Goal: Task Accomplishment & Management: Manage account settings

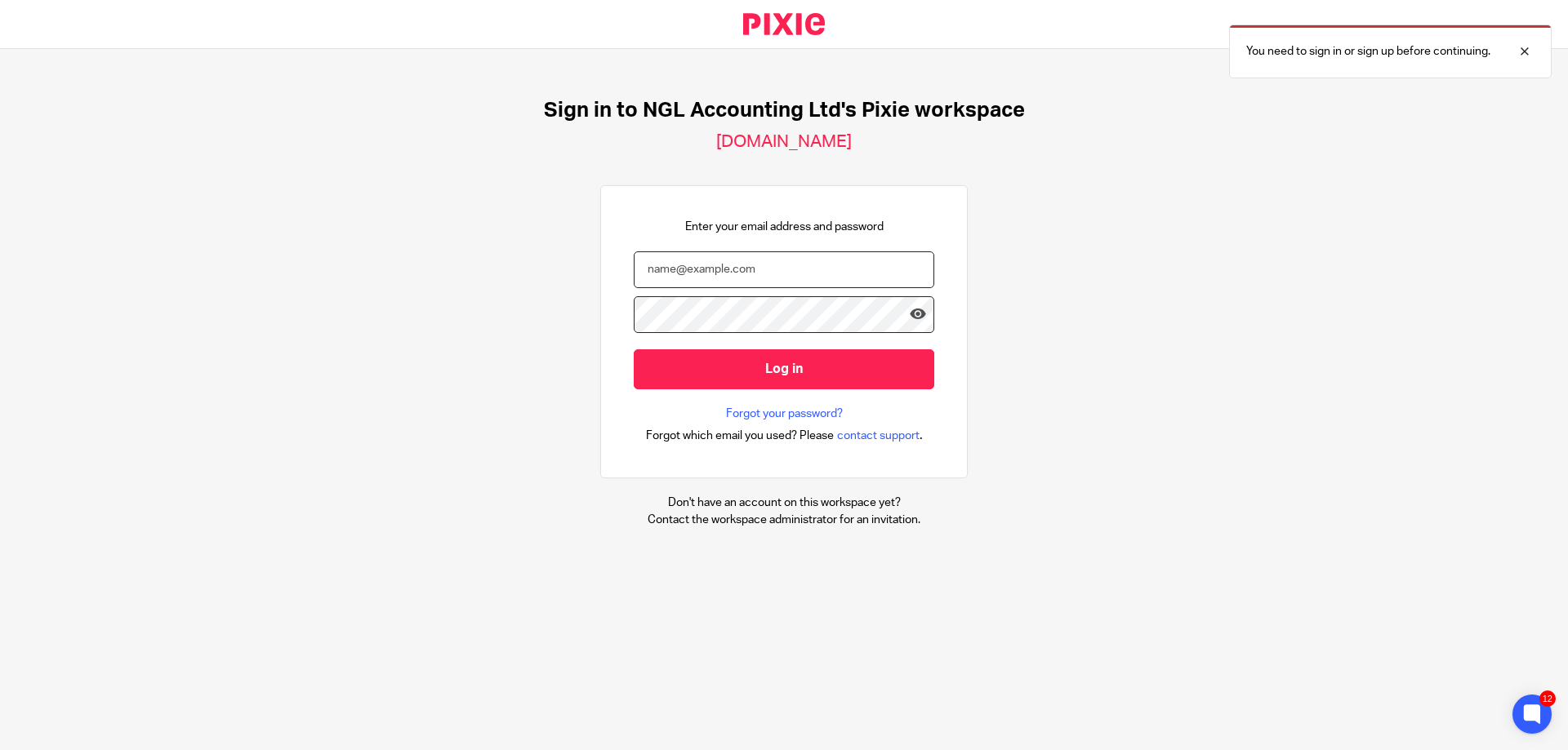
click at [786, 276] on input "email" at bounding box center [783, 269] width 300 height 37
type input "[EMAIL_ADDRESS][DOMAIN_NAME]"
click at [633, 349] on input "Log in" at bounding box center [783, 369] width 300 height 40
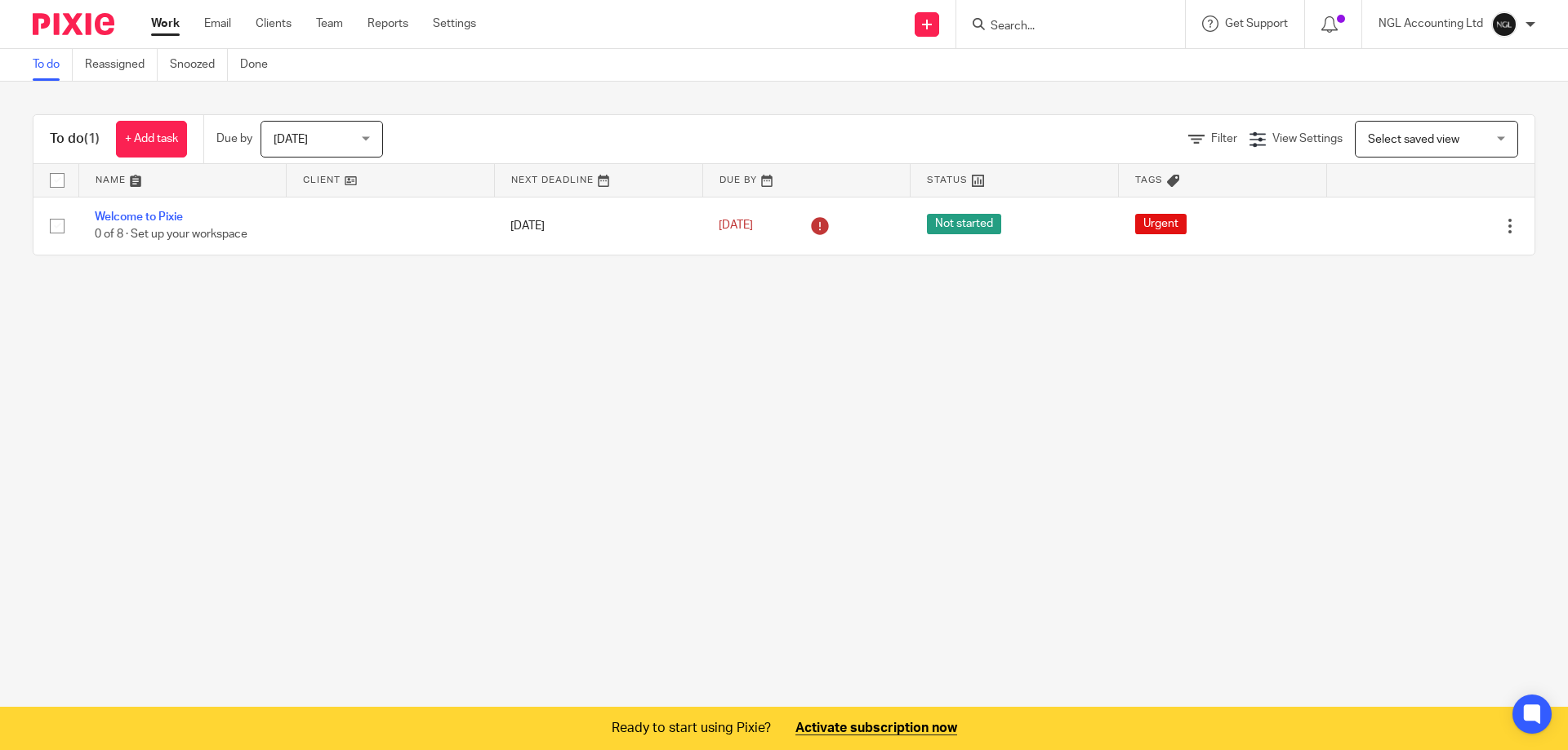
click at [351, 22] on ul "Work Email Clients Team Reports Settings" at bounding box center [325, 23] width 350 height 16
click at [343, 18] on link "Team" at bounding box center [329, 23] width 27 height 16
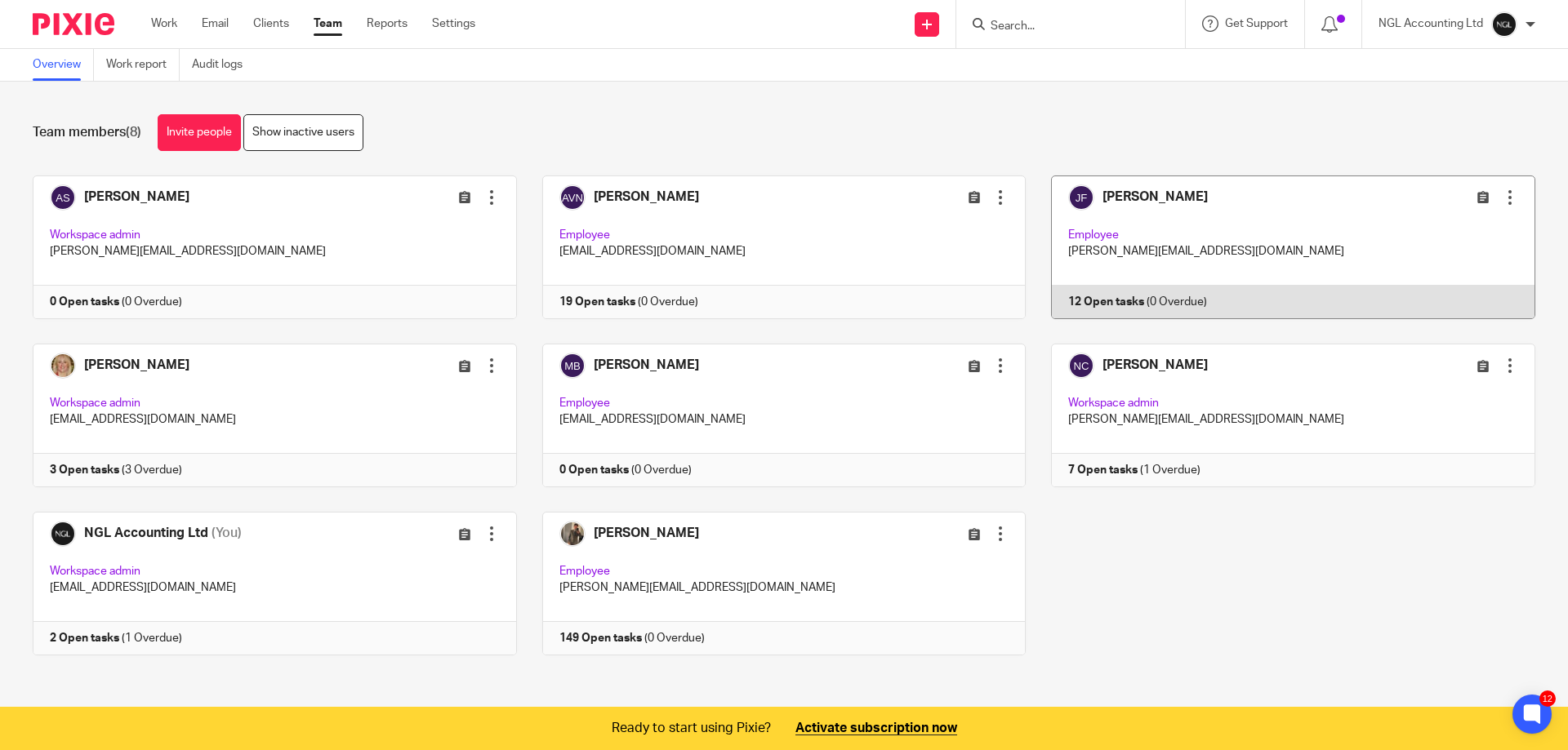
click at [1134, 227] on link at bounding box center [1280, 247] width 510 height 144
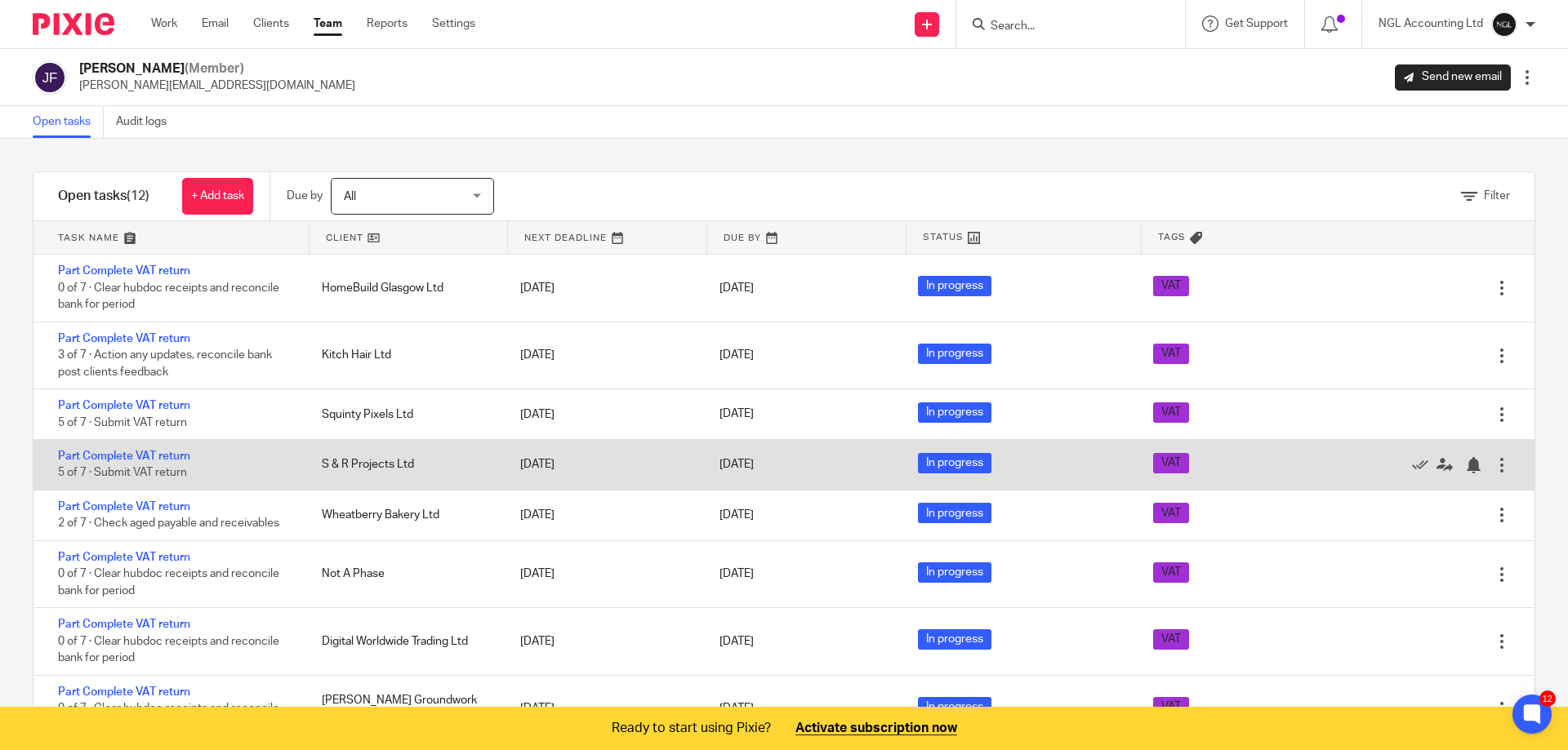
click at [232, 474] on div "Part Complete VAT return 5 of 7 · Submit VAT return" at bounding box center [170, 465] width 272 height 50
click at [172, 459] on link "Part Complete VAT return" at bounding box center [124, 457] width 132 height 12
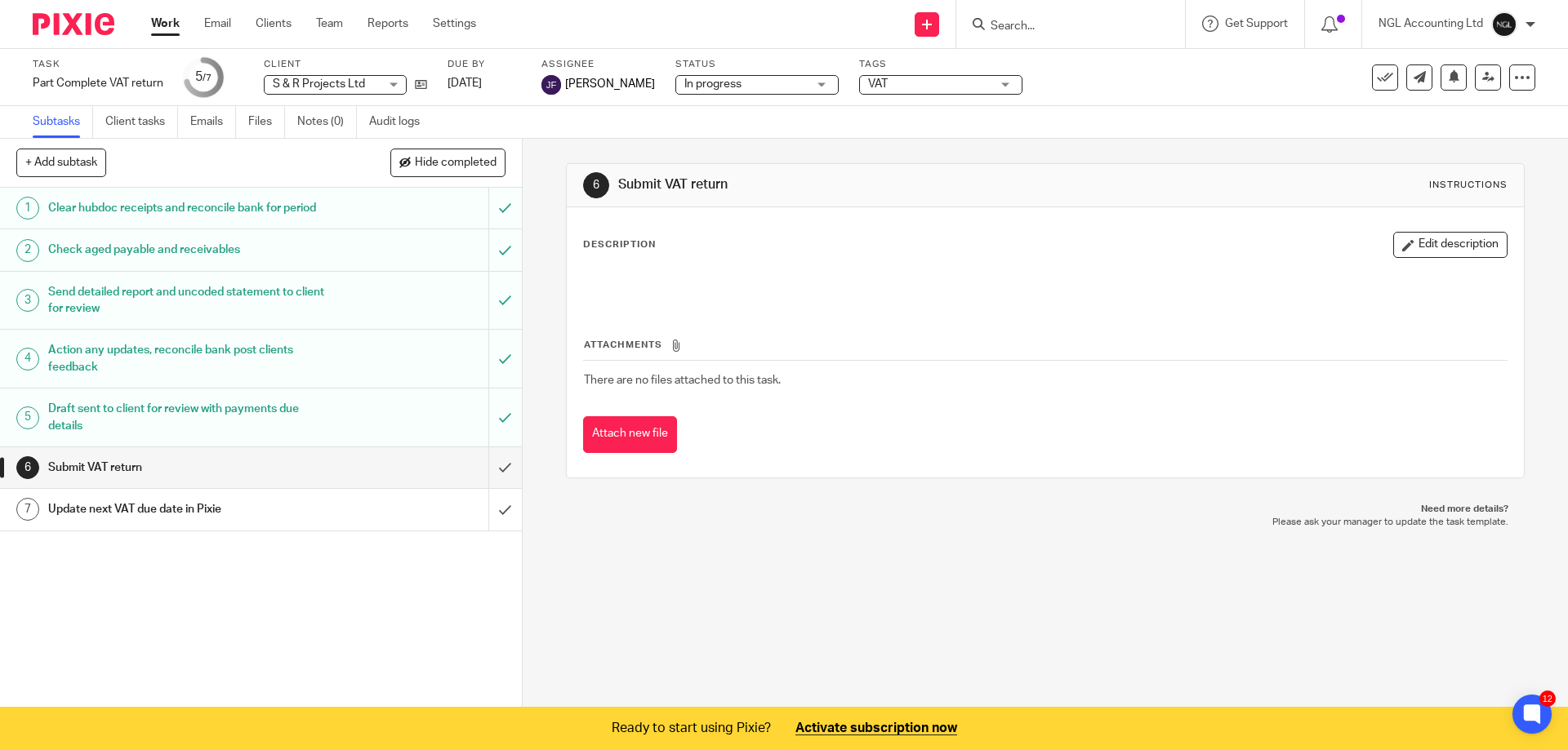
click at [294, 26] on ul "Work Email Clients Team Reports Settings" at bounding box center [325, 23] width 350 height 16
click at [289, 26] on link "Clients" at bounding box center [273, 23] width 36 height 16
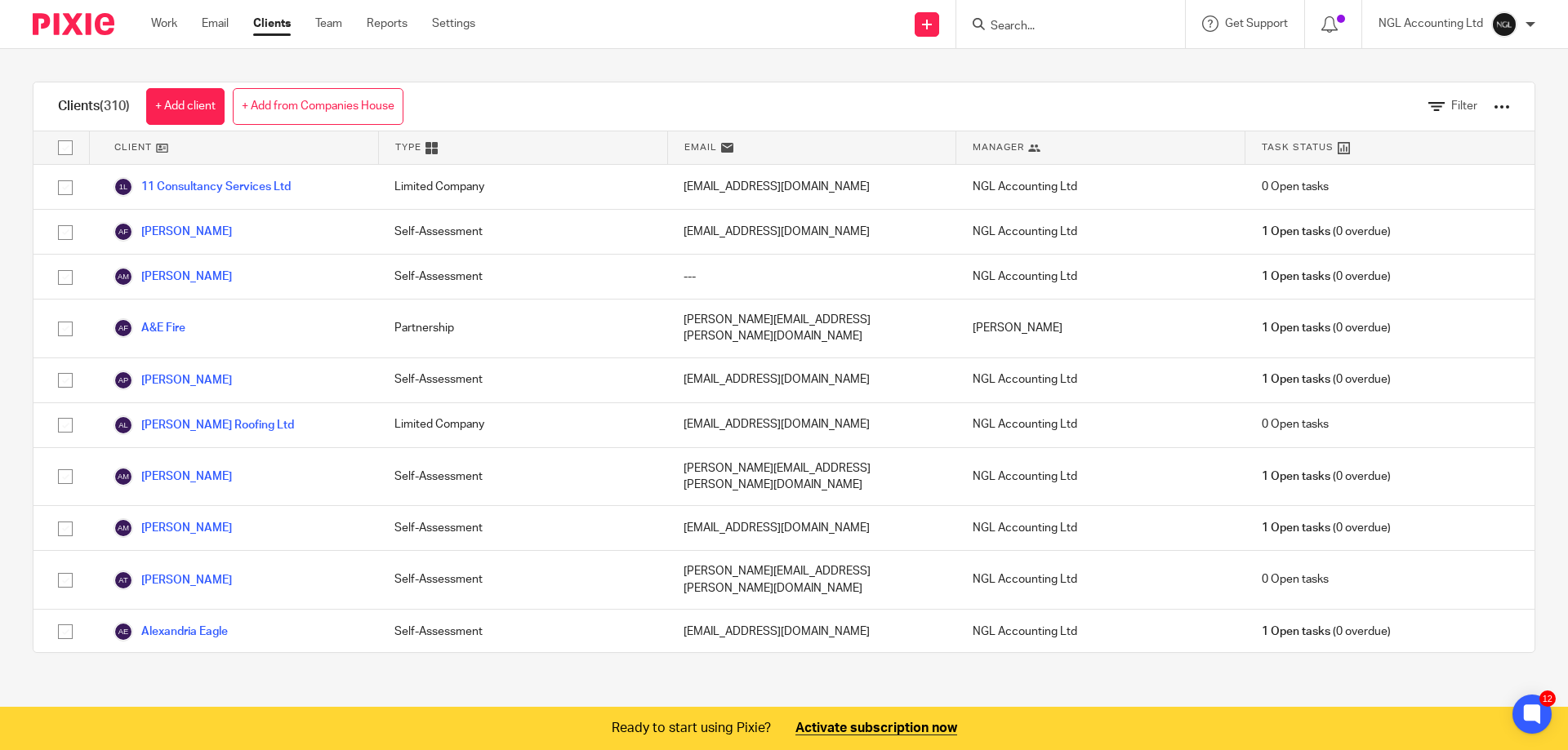
click at [981, 20] on icon at bounding box center [978, 24] width 13 height 13
click at [1002, 25] on input "Search" at bounding box center [1062, 26] width 147 height 14
type input "Govies"
click button "submit" at bounding box center [0, 0] width 0 height 0
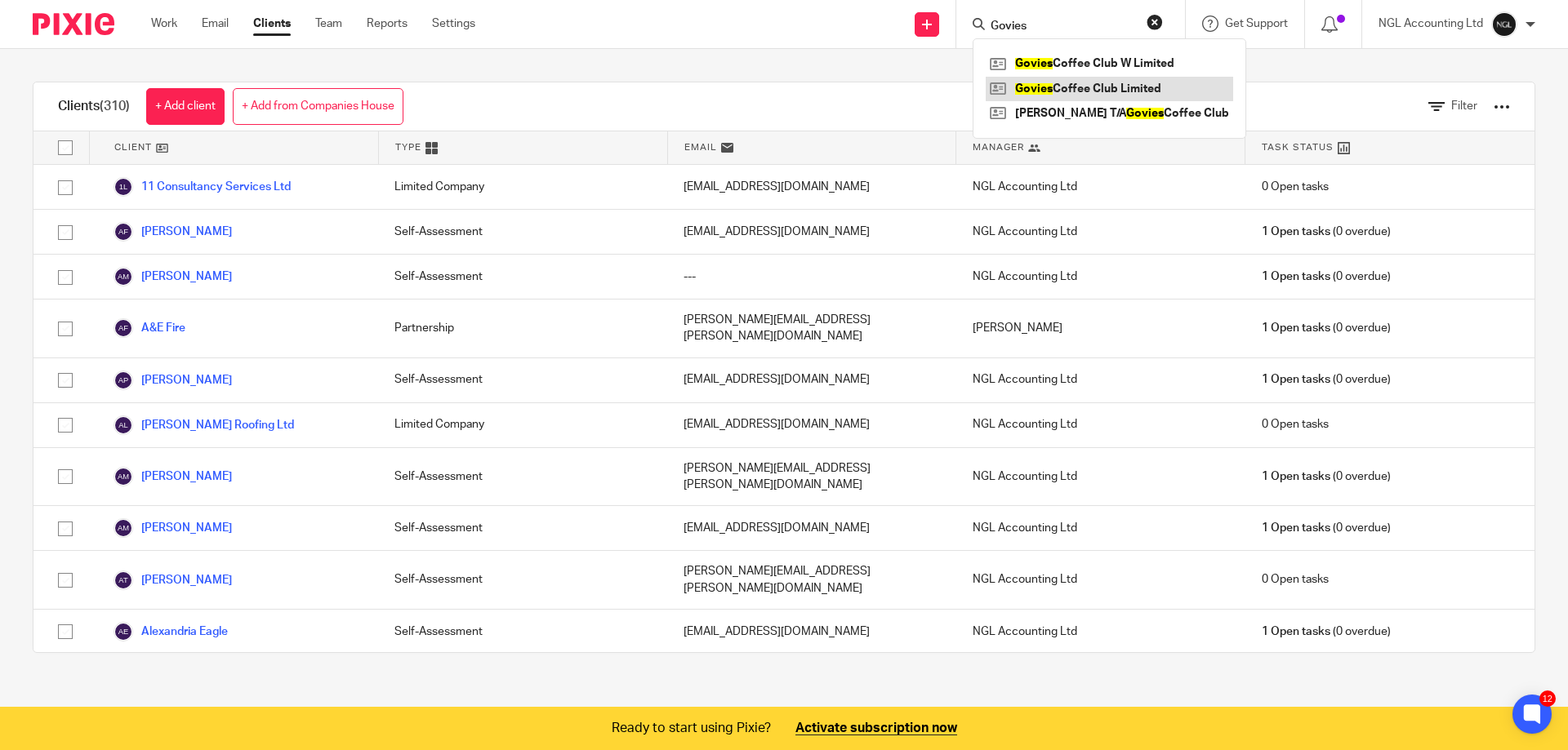
click at [1071, 97] on link at bounding box center [1109, 88] width 247 height 24
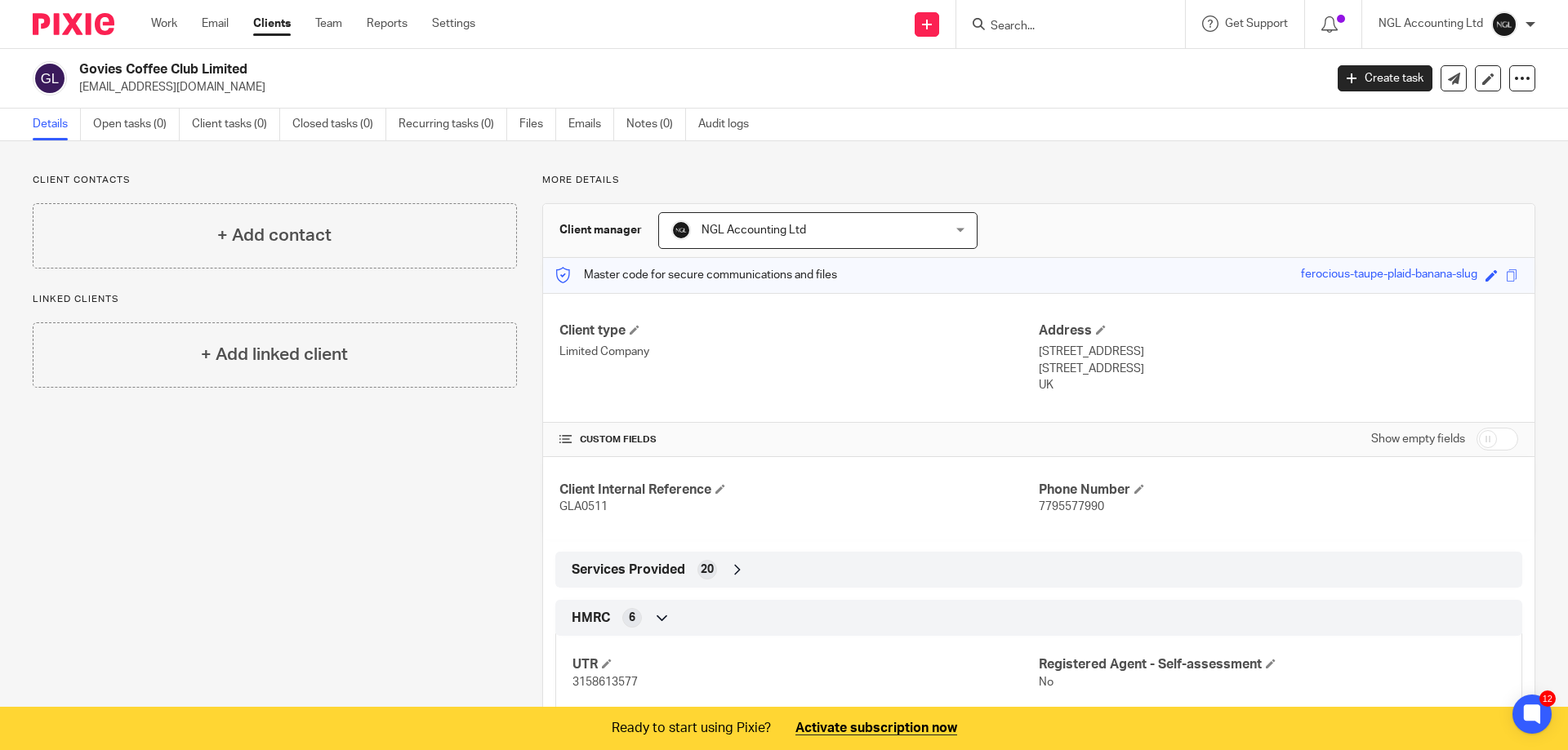
drag, startPoint x: 230, startPoint y: 88, endPoint x: 78, endPoint y: 87, distance: 152.0
click at [78, 87] on div "Govies Coffee Club Limited [EMAIL_ADDRESS][DOMAIN_NAME]" at bounding box center [673, 78] width 1280 height 35
copy p "jonpaulmcgovern@gmail.com"
click at [1074, 33] on input "Search" at bounding box center [1062, 26] width 147 height 14
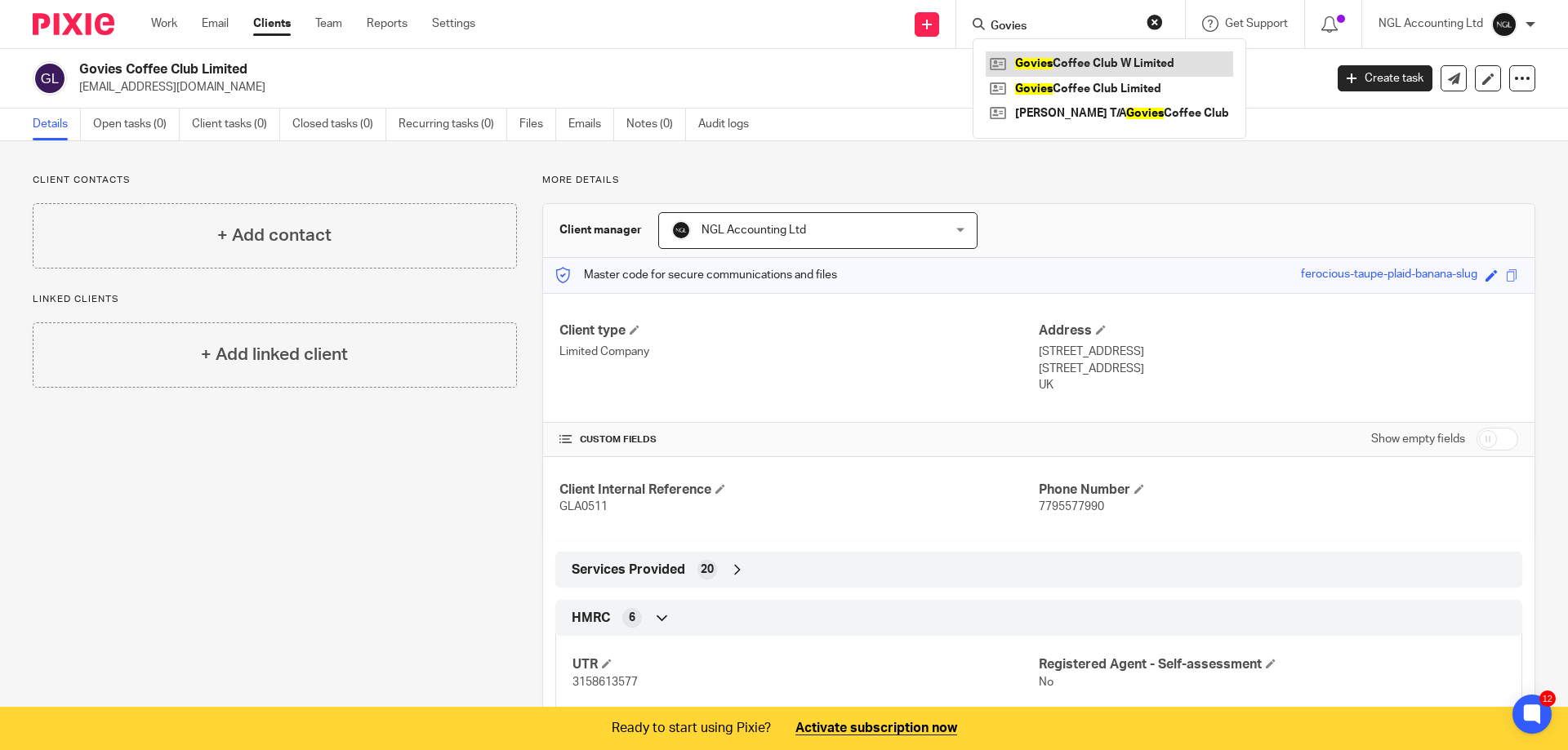
type input "Govies"
click at [1083, 66] on link at bounding box center [1109, 63] width 247 height 24
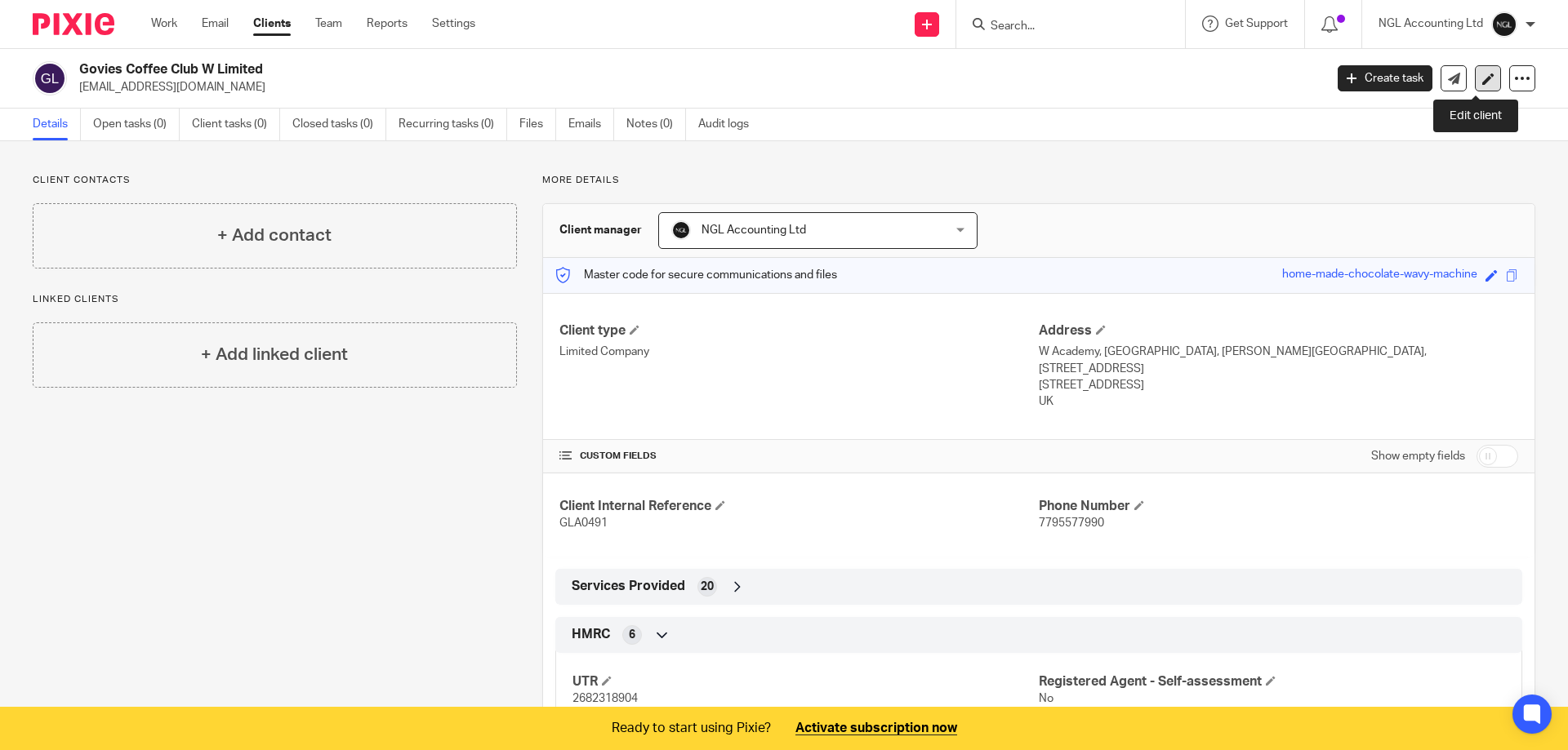
click at [1482, 79] on icon at bounding box center [1488, 78] width 13 height 13
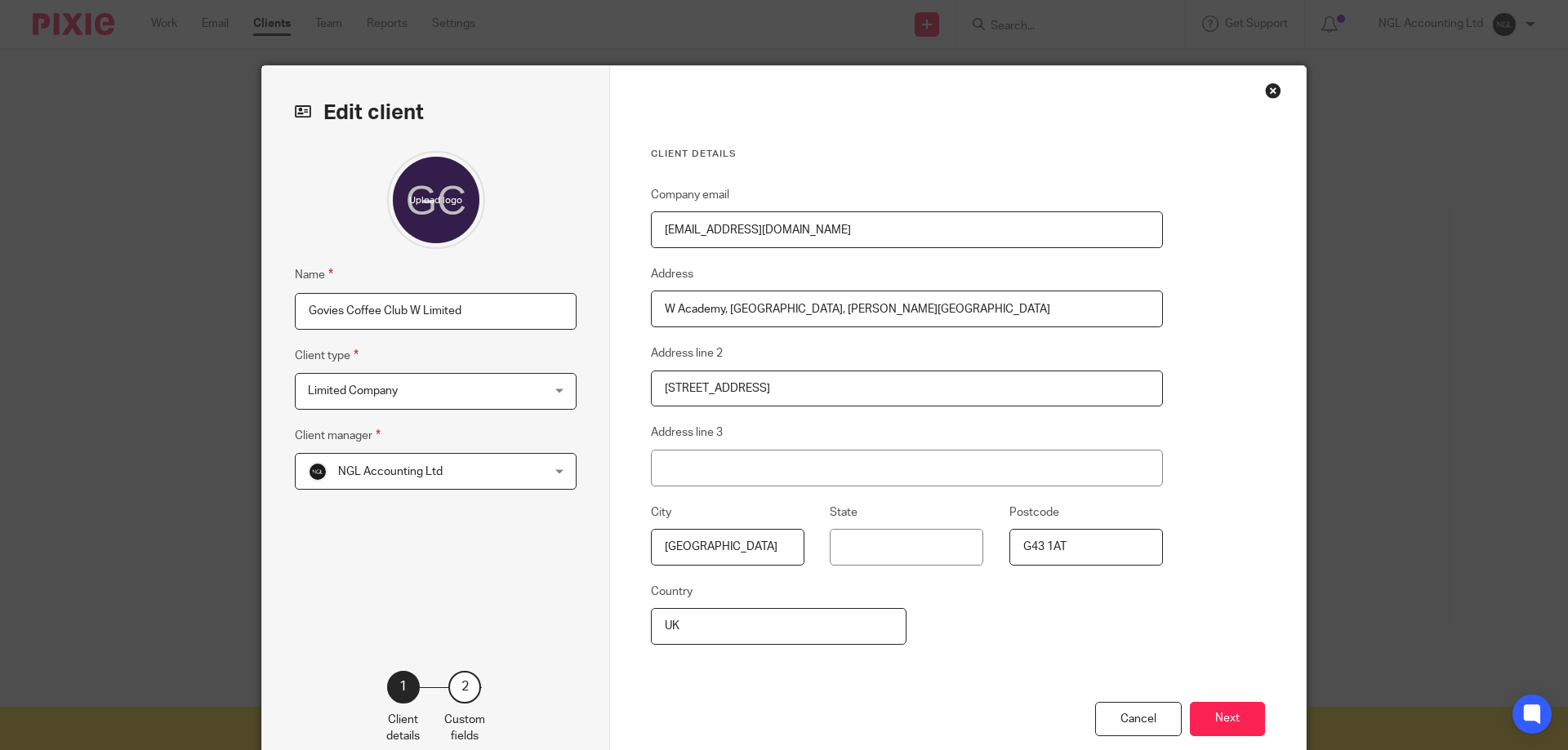
drag, startPoint x: 860, startPoint y: 236, endPoint x: 622, endPoint y: 229, distance: 238.1
click at [625, 230] on div "Client details Company email goviescoffeeclubw@gmail.com Address W Academy, Sha…" at bounding box center [958, 421] width 695 height 711
paste input "jonpaulmcgovern"
type input "[EMAIL_ADDRESS][DOMAIN_NAME]"
click at [1235, 718] on button "Next" at bounding box center [1227, 719] width 75 height 35
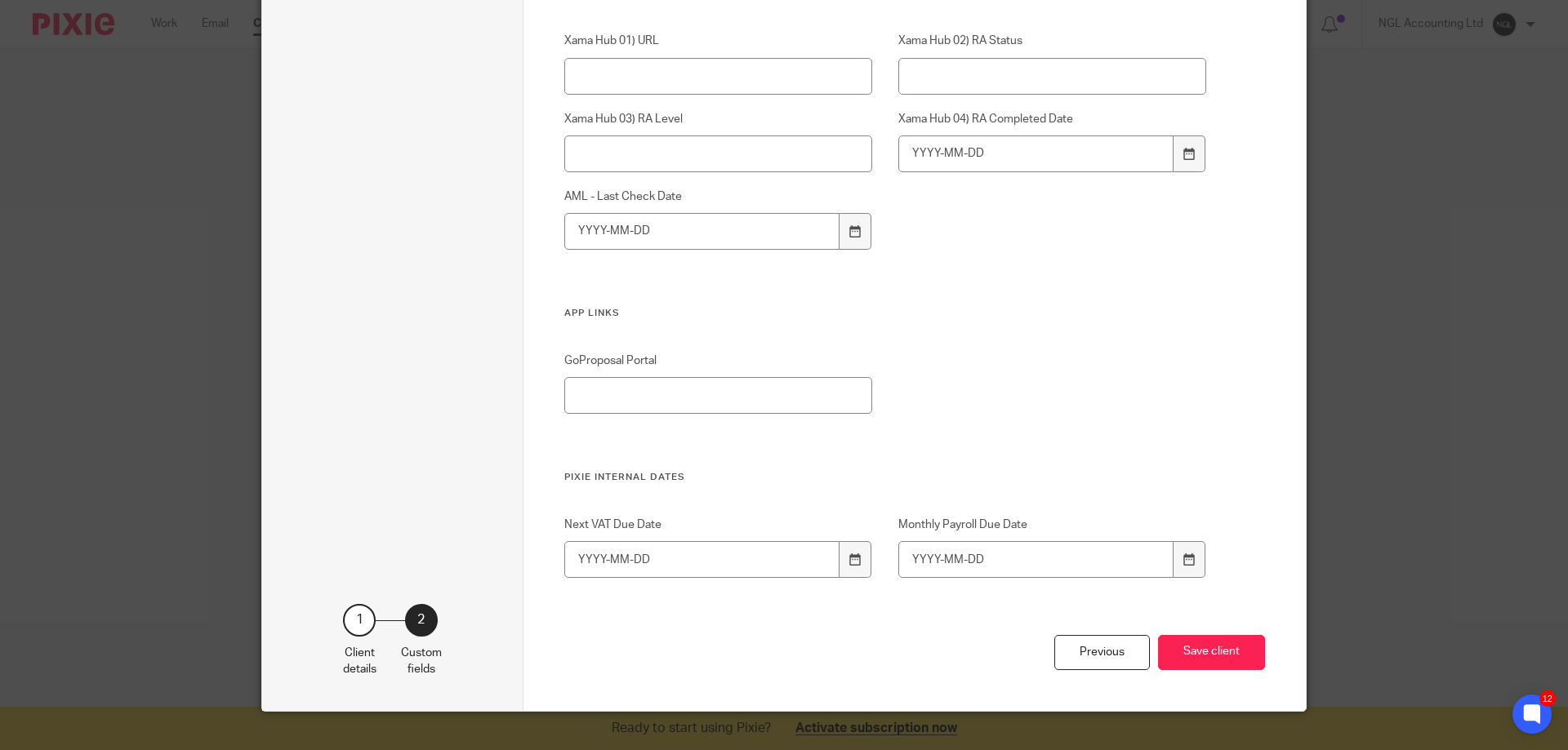
scroll to position [3128, 0]
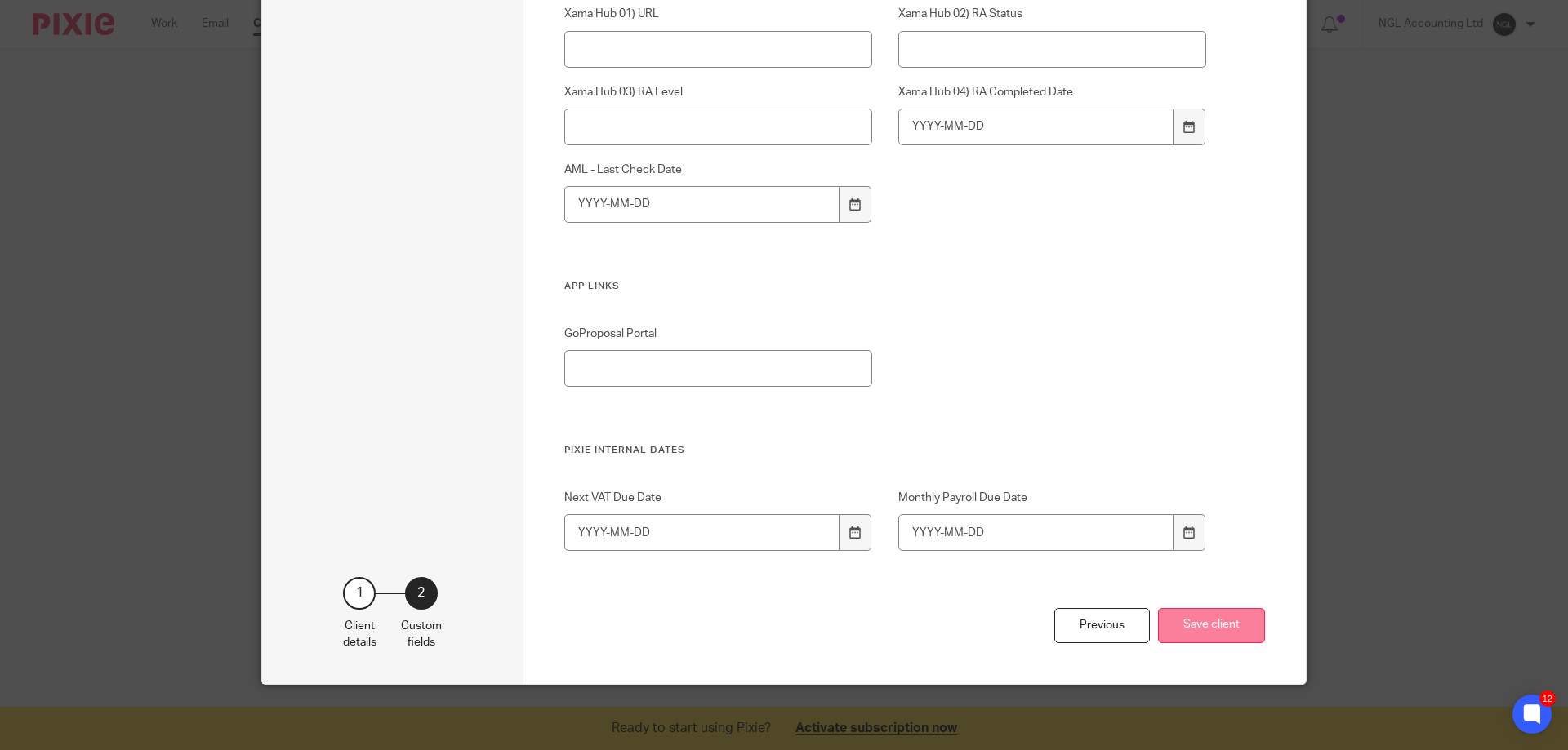
click at [1206, 628] on button "Save client" at bounding box center [1211, 625] width 107 height 35
